Goal: Information Seeking & Learning: Learn about a topic

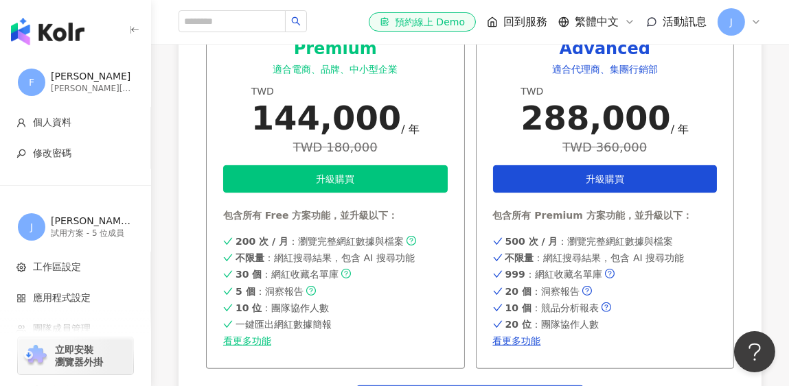
scroll to position [754, 0]
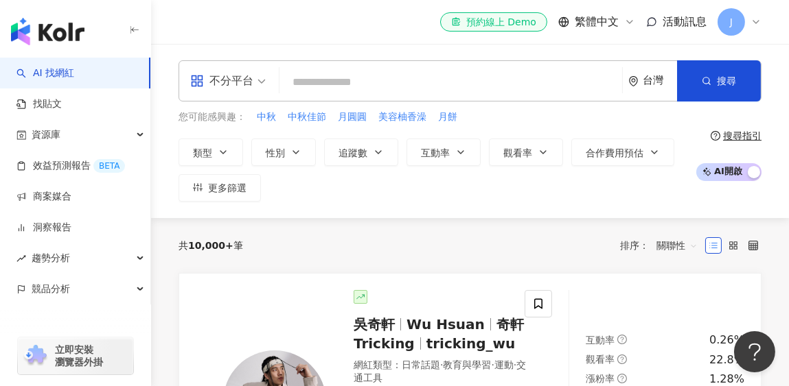
click at [327, 80] on input "search" at bounding box center [451, 82] width 332 height 26
type input "*"
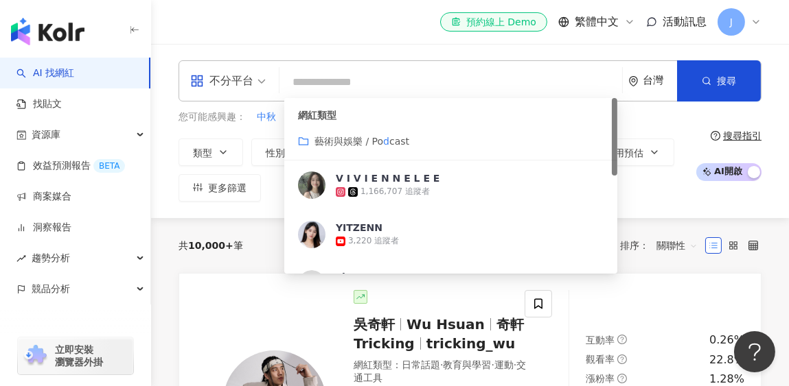
type input "*"
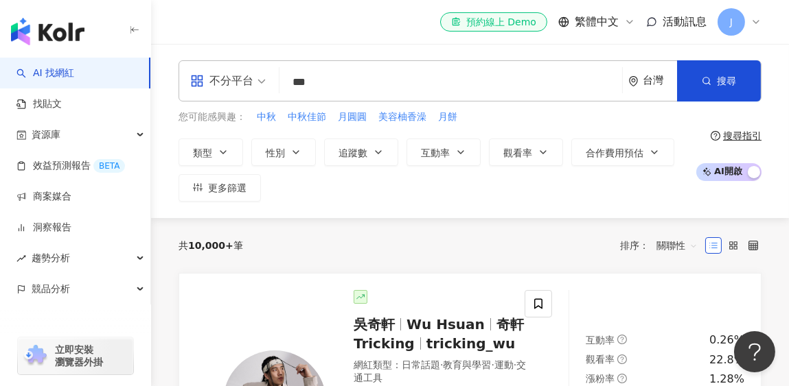
type input "***"
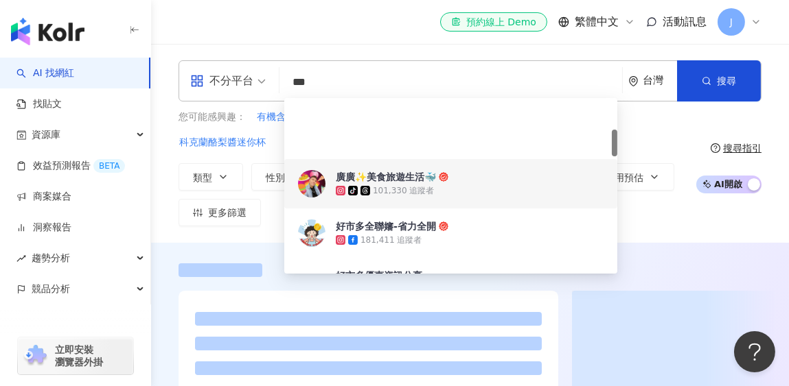
scroll to position [205, 0]
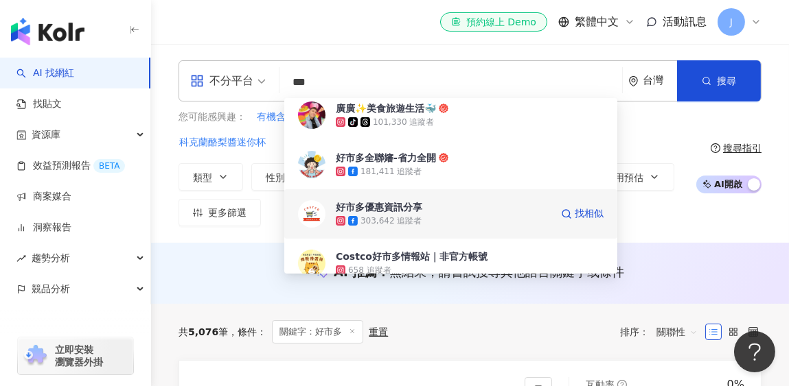
click at [432, 215] on div "303,642 追蹤者" at bounding box center [443, 221] width 215 height 14
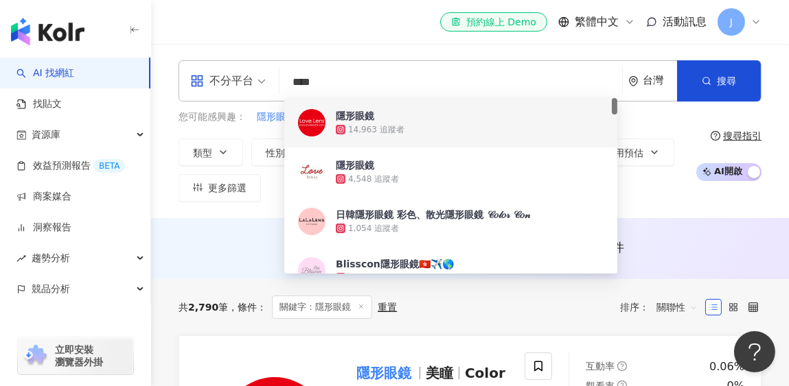
drag, startPoint x: 352, startPoint y: 92, endPoint x: 250, endPoint y: 82, distance: 102.7
click at [250, 82] on div "不分平台 **** 台灣 搜尋 008d9bf8-5328-4020-9326-b3590c81d43f fce96914-c18d-4580-96cf-55…" at bounding box center [469, 80] width 583 height 41
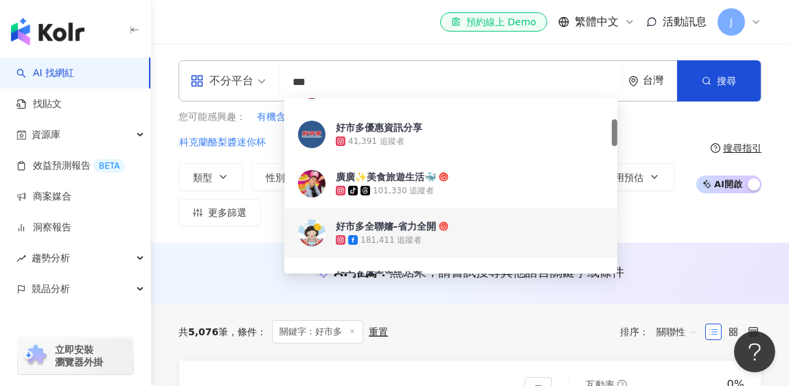
type input "***"
click at [246, 216] on div "不分平台 *** 台灣 搜尋 889b8722-9604-470c-93ab-d05f38b37083 8e13ea66-d2d8-4a21-a452-3dc…" at bounding box center [470, 143] width 638 height 199
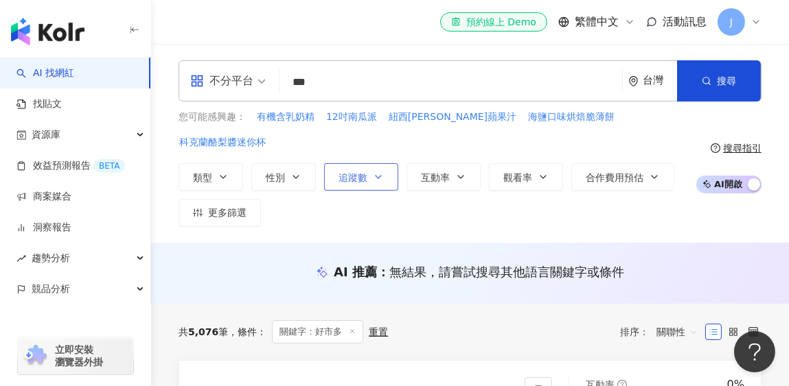
click at [373, 172] on icon "button" at bounding box center [378, 177] width 11 height 11
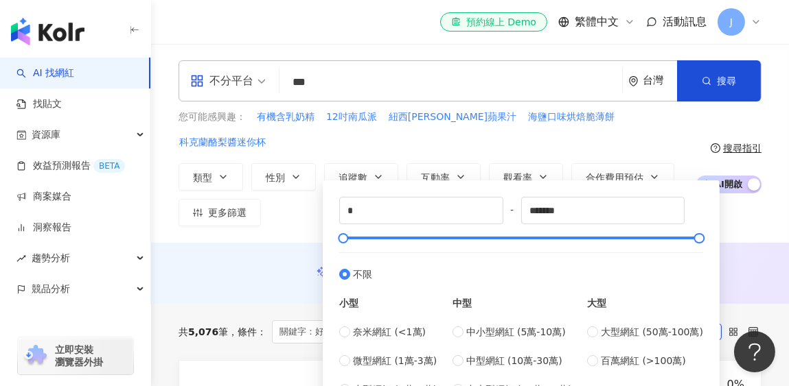
click at [288, 200] on div "類型 性別 追蹤數 互動率 觀看率 合作費用預估 更多篩選 * - ******* 不限 小型 奈米網紅 (<1萬) 微型網紅 (1萬-3萬) 小型網紅 (3…" at bounding box center [433, 194] width 510 height 63
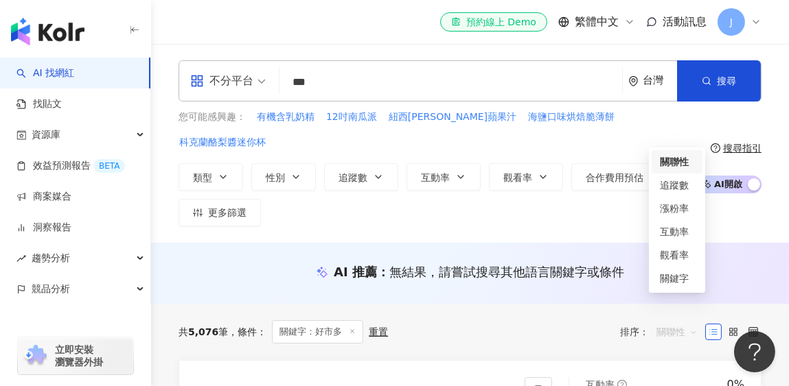
click at [678, 321] on span "關聯性" at bounding box center [676, 332] width 41 height 22
click at [679, 193] on div "追蹤數" at bounding box center [676, 185] width 51 height 23
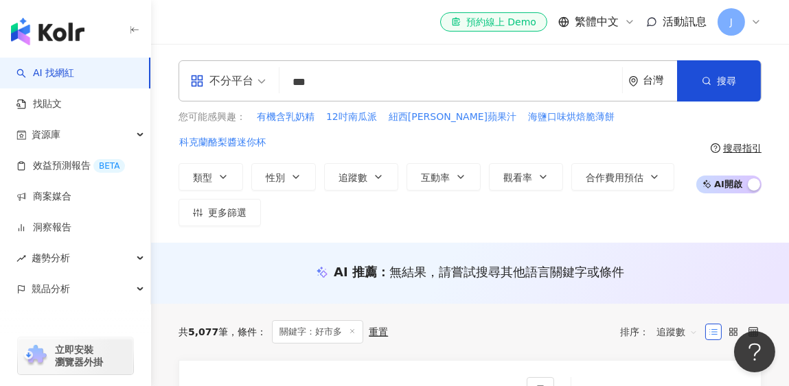
click at [674, 321] on span "追蹤數" at bounding box center [676, 332] width 41 height 22
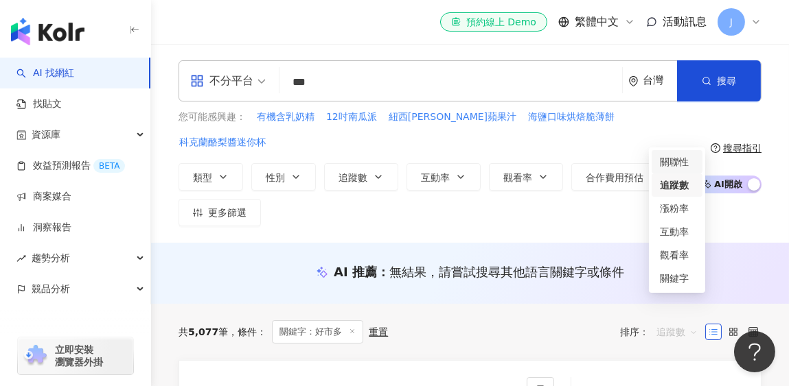
click at [675, 161] on div "關聯性" at bounding box center [677, 161] width 34 height 15
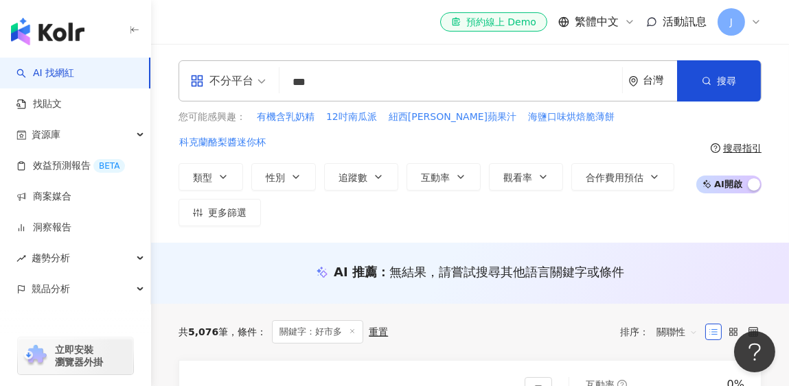
click at [325, 320] on div "共 5,076 筆 條件 ： 關鍵字：好市多 重置 排序： 關聯性" at bounding box center [469, 332] width 583 height 56
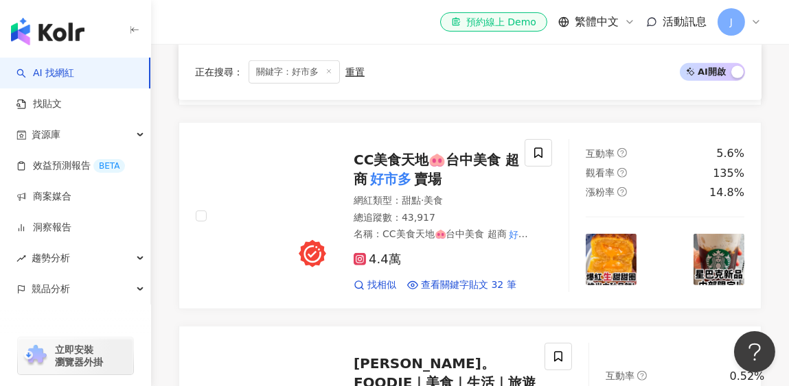
scroll to position [1235, 0]
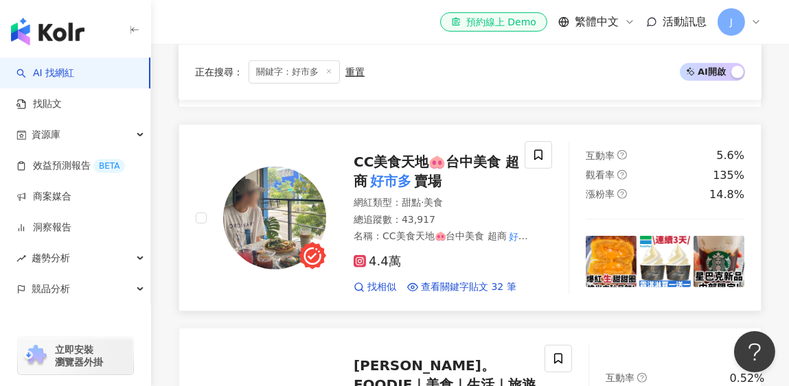
click at [332, 270] on link "CC美食天地🐽台中美食 超商 好市多 賣場 網紅類型 ： 甜點 · 美食 總追蹤數 ： 43,917 名稱 ： CC美食天地🐽台中美食 超商 好市多 賣場 優…" at bounding box center [469, 217] width 583 height 187
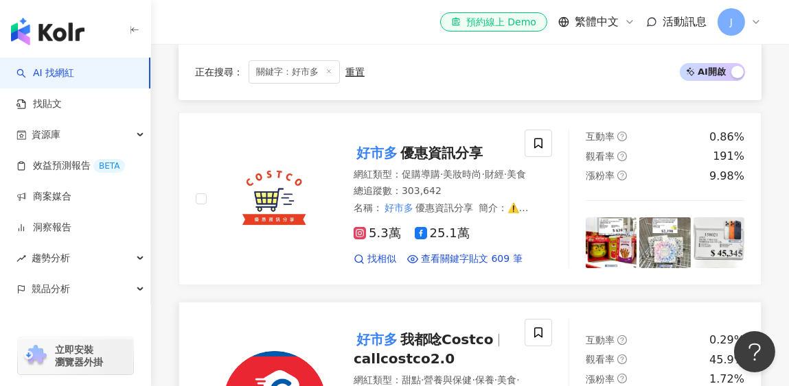
scroll to position [411, 0]
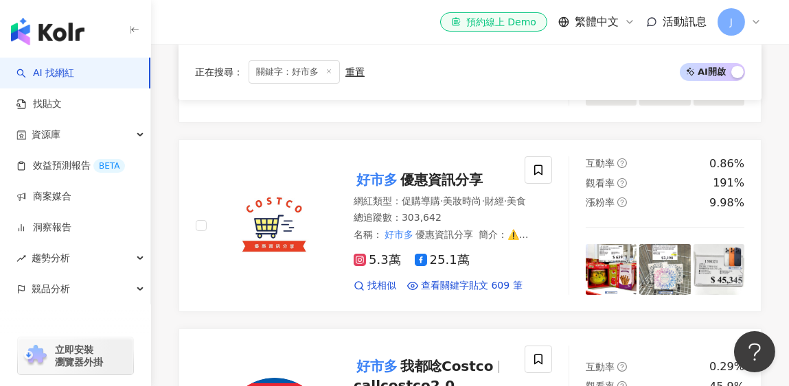
click at [376, 279] on span "找相似" at bounding box center [381, 286] width 29 height 14
click at [464, 279] on span "查看關鍵字貼文 609 筆" at bounding box center [472, 286] width 102 height 14
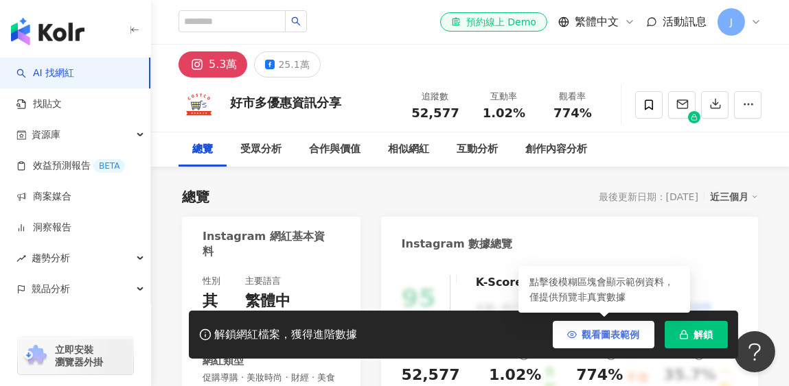
click at [628, 336] on span "觀看圖表範例" at bounding box center [611, 334] width 58 height 11
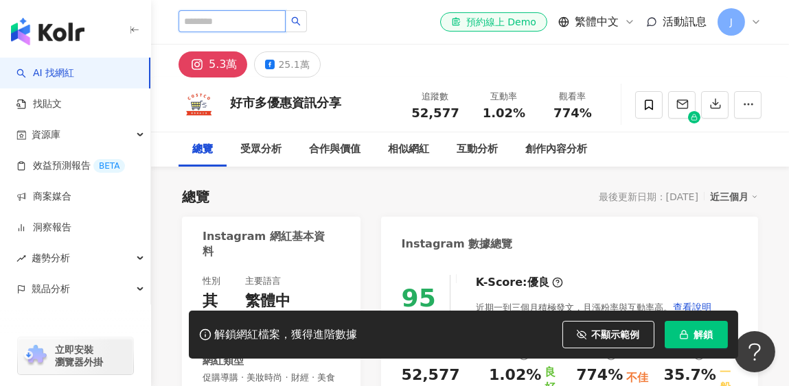
click at [268, 17] on input "search" at bounding box center [231, 21] width 107 height 22
type input "*"
type input "***"
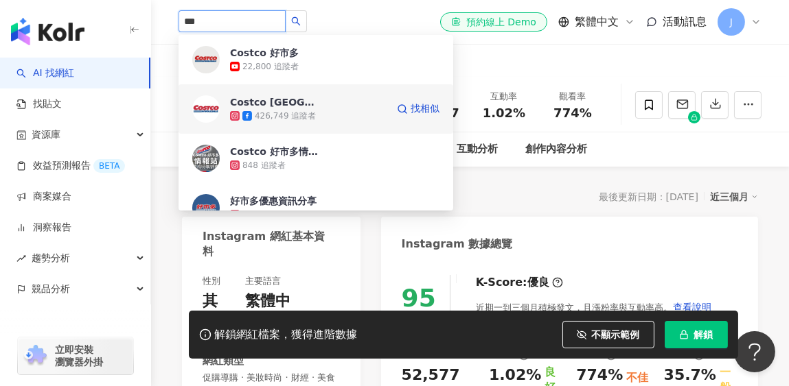
drag, startPoint x: 313, startPoint y: 107, endPoint x: 304, endPoint y: 108, distance: 9.0
click at [304, 108] on div "Costco Taiwan 426,749 追蹤者" at bounding box center [308, 108] width 157 height 27
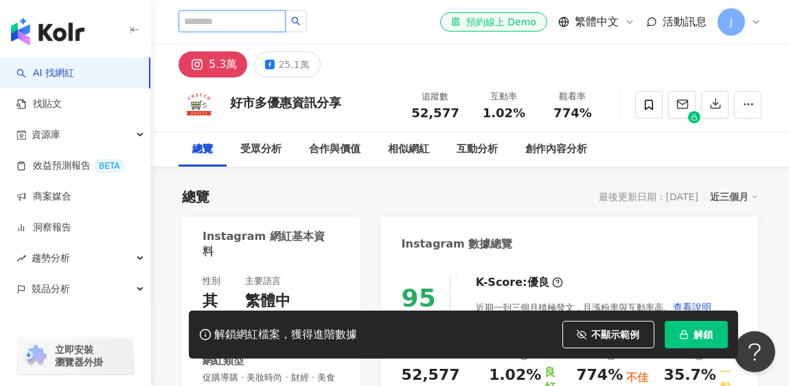
click at [244, 18] on input "search" at bounding box center [231, 21] width 107 height 22
click at [238, 21] on input "search" at bounding box center [231, 21] width 107 height 22
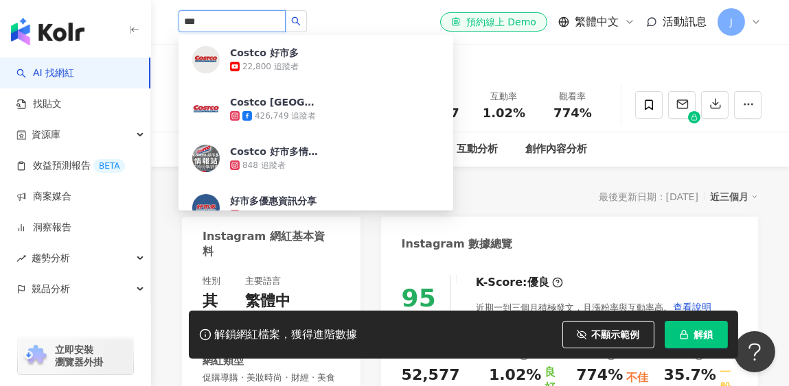
type input "***"
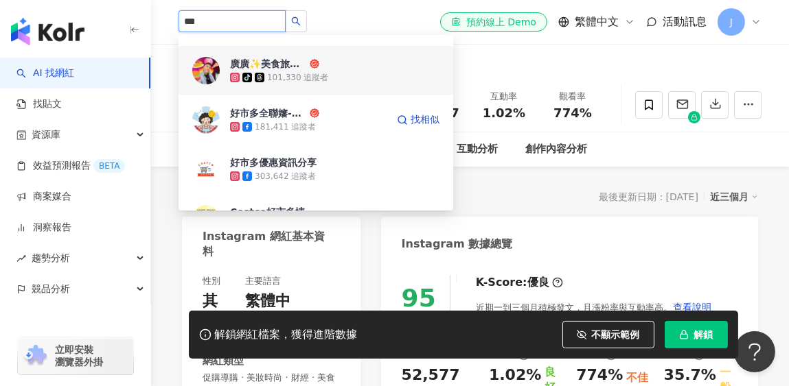
scroll to position [205, 0]
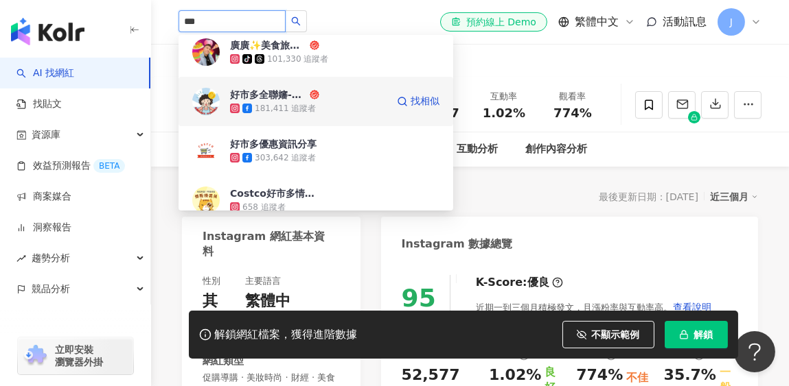
drag, startPoint x: 327, startPoint y: 102, endPoint x: 297, endPoint y: 98, distance: 30.5
click at [297, 98] on div "好市多全聯嬸-省力全開" at bounding box center [268, 95] width 77 height 14
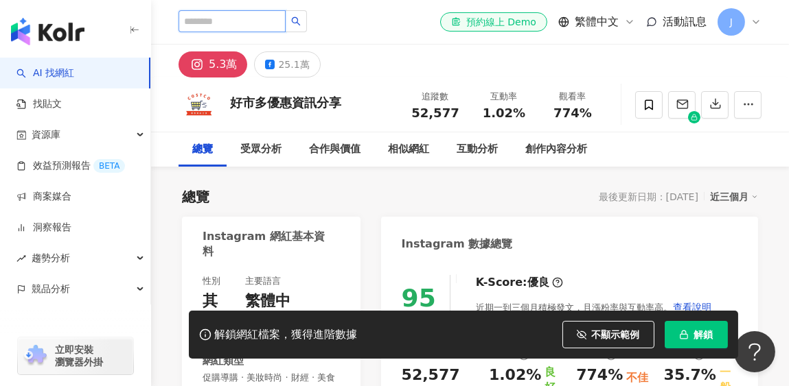
click at [258, 16] on input "search" at bounding box center [231, 21] width 107 height 22
type input "***"
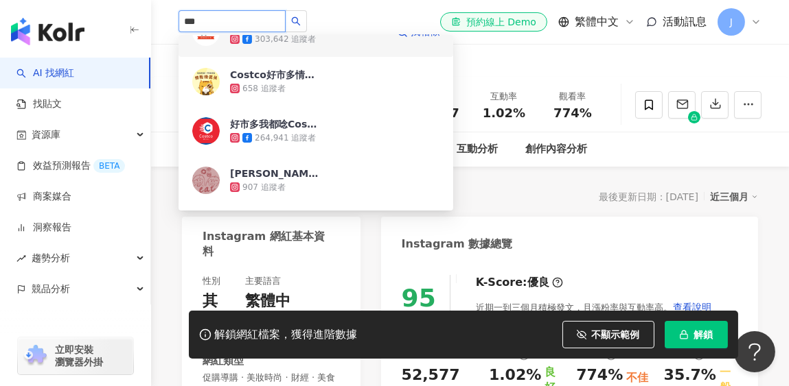
scroll to position [343, 0]
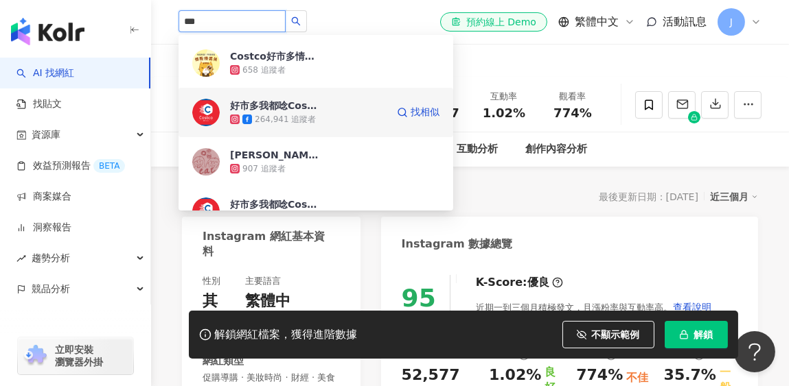
click at [323, 113] on div "264,941 追蹤者" at bounding box center [308, 120] width 157 height 14
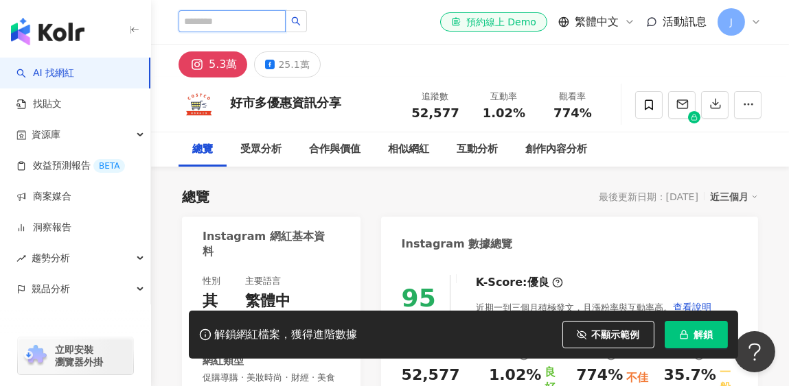
click at [253, 18] on input "search" at bounding box center [231, 21] width 107 height 22
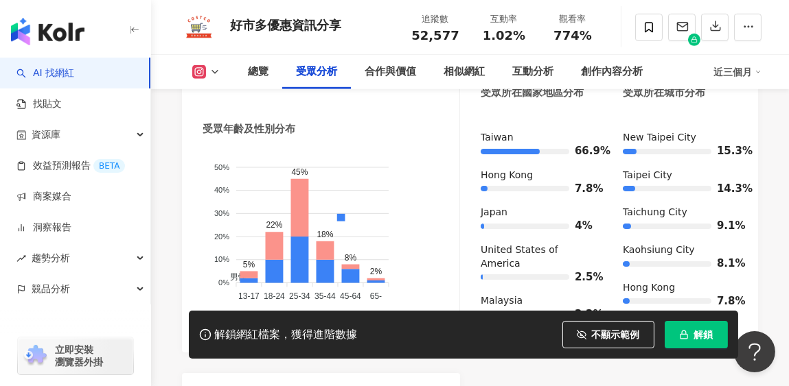
scroll to position [1578, 0]
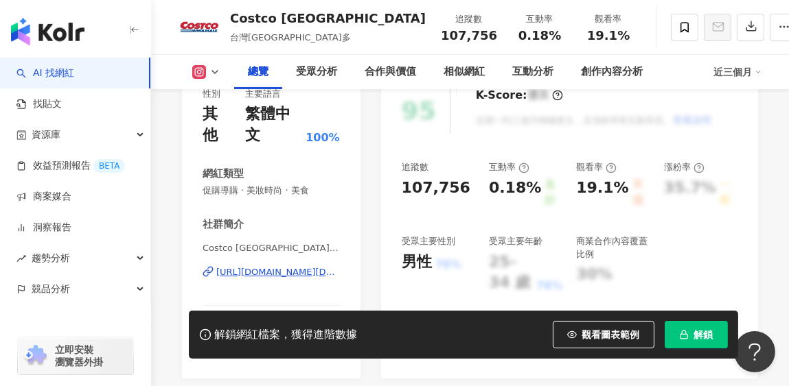
scroll to position [137, 0]
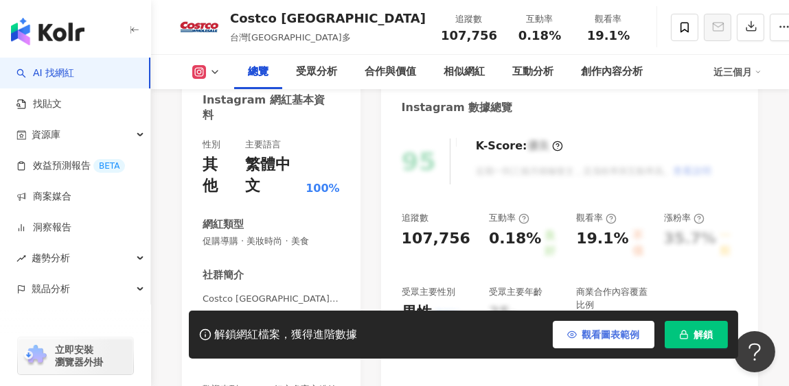
click at [588, 351] on div "解鎖網紅檔案，獲得進階數據 觀看圖表範例 解鎖" at bounding box center [463, 335] width 549 height 48
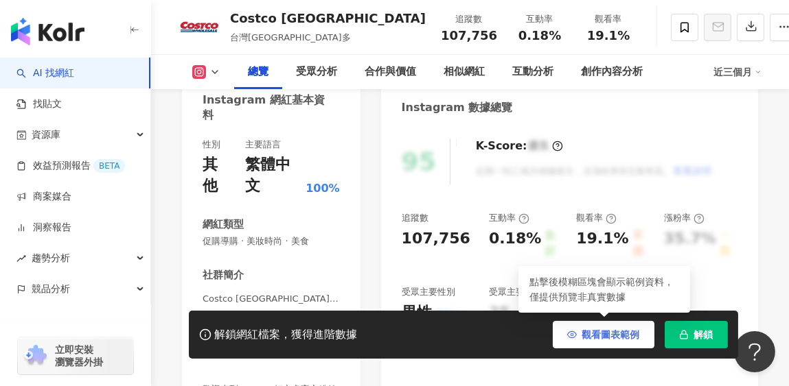
click at [590, 331] on span "觀看圖表範例" at bounding box center [611, 334] width 58 height 11
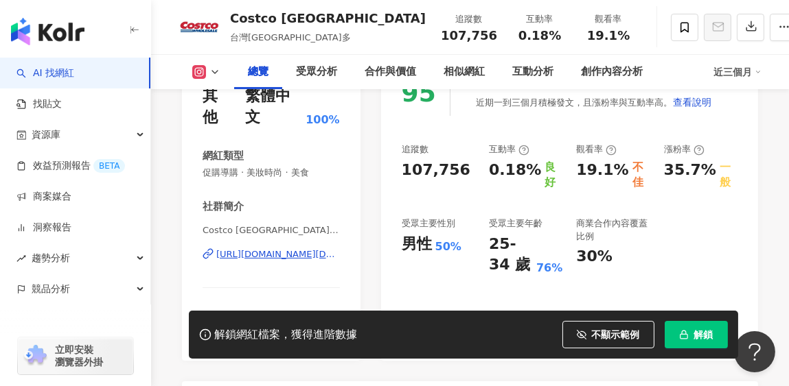
scroll to position [0, 0]
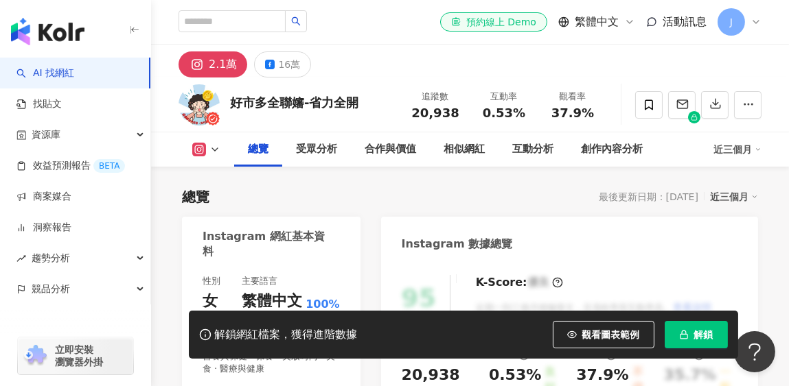
scroll to position [548, 0]
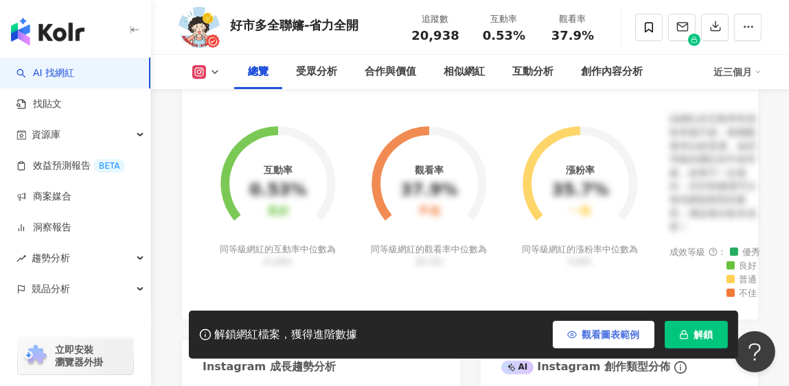
click at [610, 336] on span "觀看圖表範例" at bounding box center [611, 334] width 58 height 11
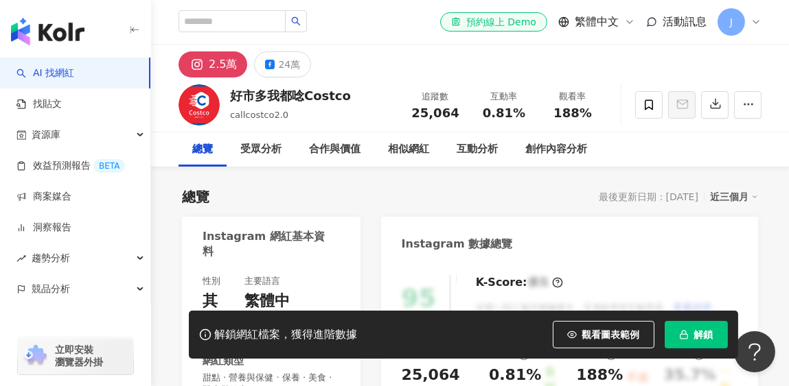
scroll to position [205, 0]
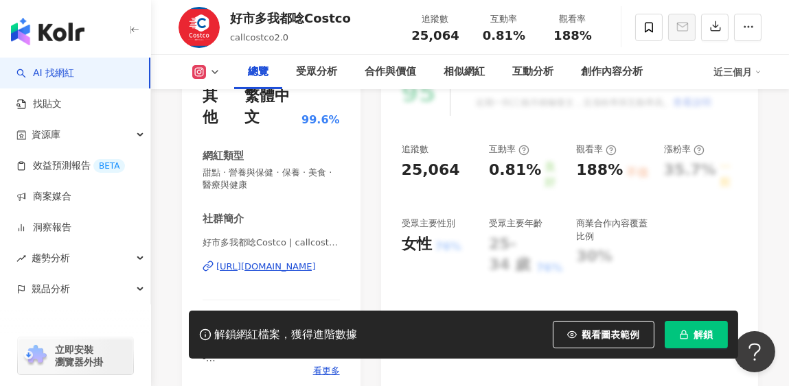
click at [585, 332] on span "觀看圖表範例" at bounding box center [611, 334] width 58 height 11
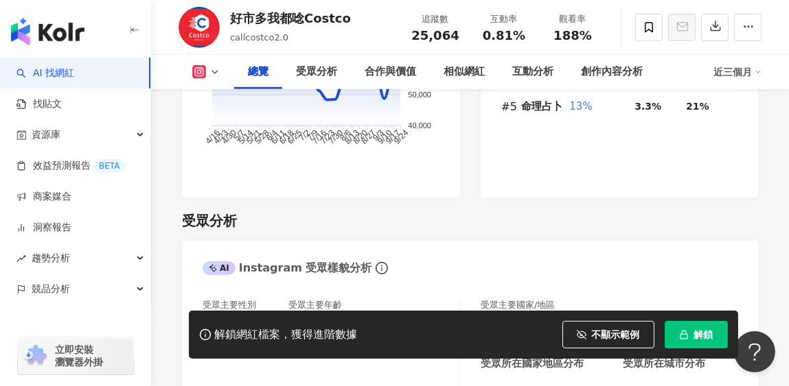
scroll to position [1372, 0]
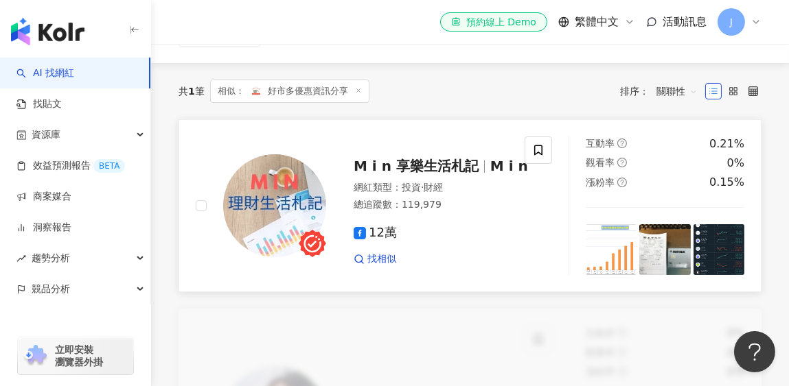
scroll to position [274, 0]
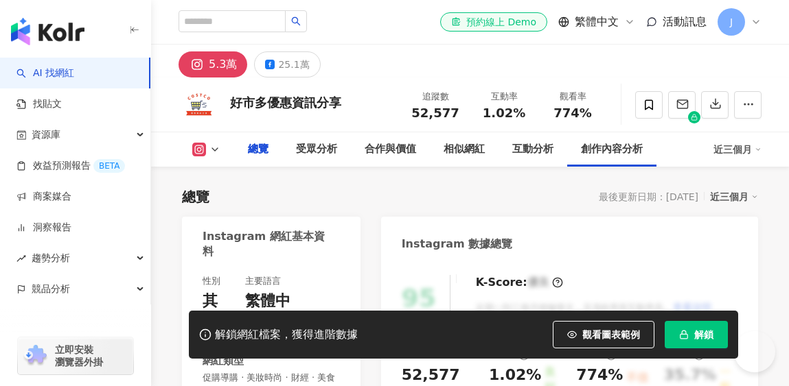
click at [583, 338] on span "觀看圖表範例" at bounding box center [611, 334] width 58 height 11
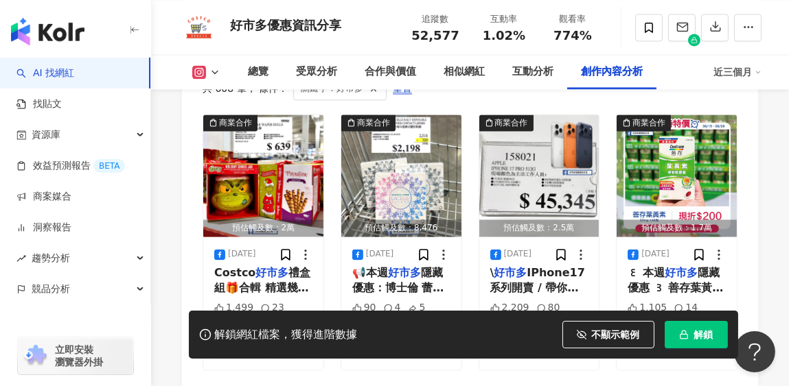
scroll to position [4265, 0]
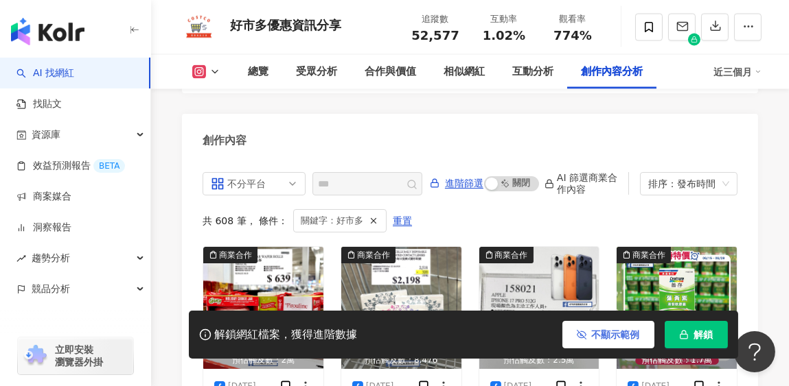
click at [636, 338] on span "不顯示範例" at bounding box center [616, 334] width 48 height 11
drag, startPoint x: 622, startPoint y: 338, endPoint x: 546, endPoint y: 219, distance: 141.1
click at [622, 338] on span "觀看圖表範例" at bounding box center [611, 334] width 58 height 11
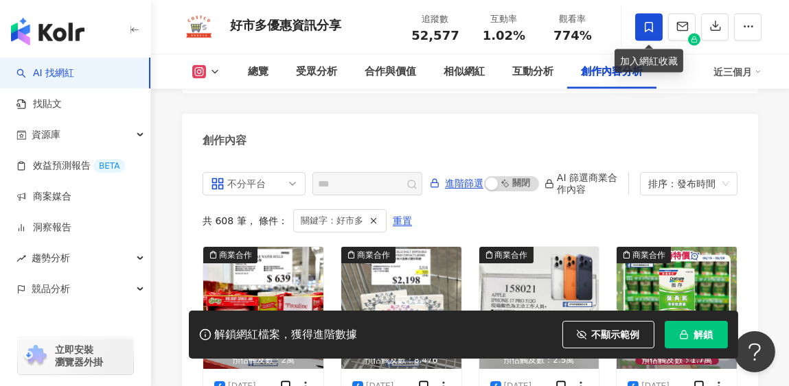
click at [654, 31] on icon at bounding box center [648, 27] width 12 height 12
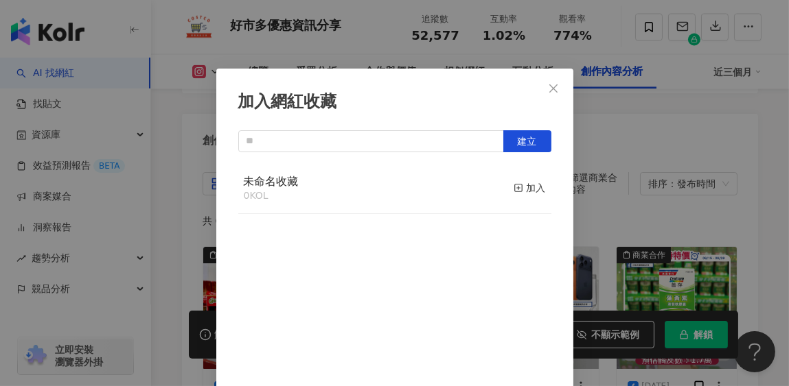
scroll to position [40, 0]
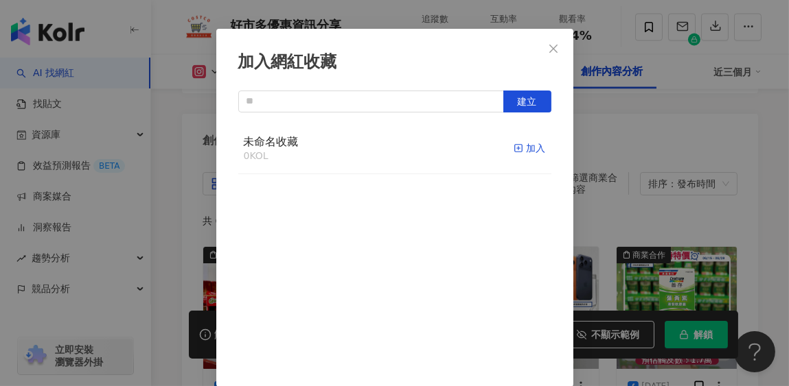
click at [513, 149] on icon "button" at bounding box center [518, 148] width 10 height 10
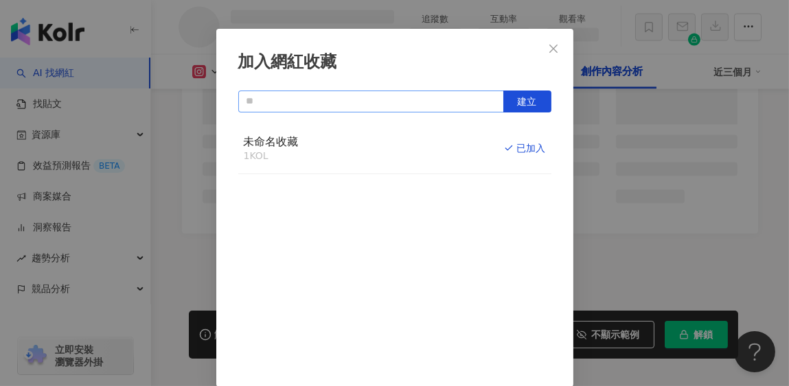
scroll to position [3671, 0]
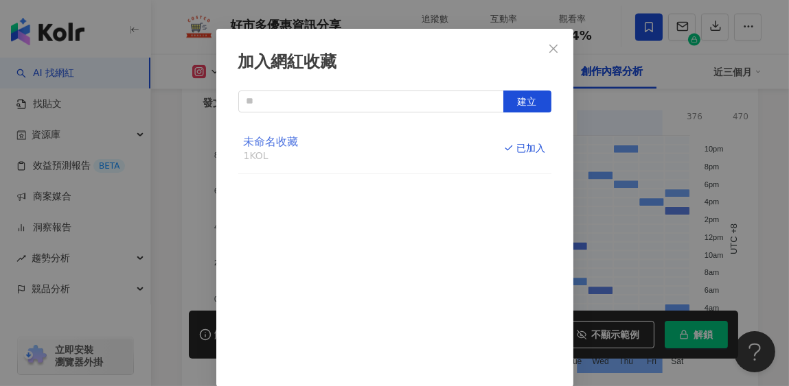
click at [282, 143] on span "未命名收藏" at bounding box center [271, 141] width 55 height 13
